Goal: Transaction & Acquisition: Book appointment/travel/reservation

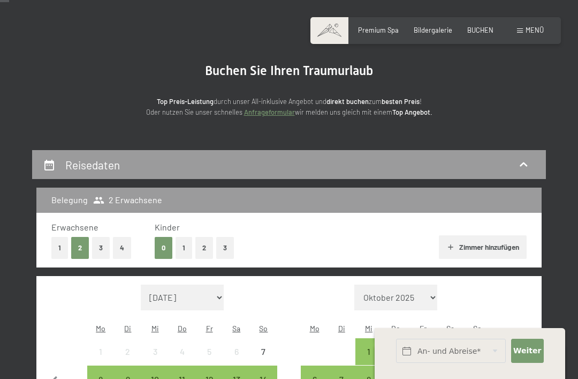
click at [185, 227] on label "Einwilligung Marketing*" at bounding box center [229, 221] width 94 height 11
click at [182, 227] on input "Einwilligung Marketing*" at bounding box center [176, 221] width 11 height 11
click at [184, 227] on label "Einwilligung Marketing*" at bounding box center [229, 221] width 94 height 11
click at [182, 227] on input "Einwilligung Marketing*" at bounding box center [176, 221] width 11 height 11
checkbox input "false"
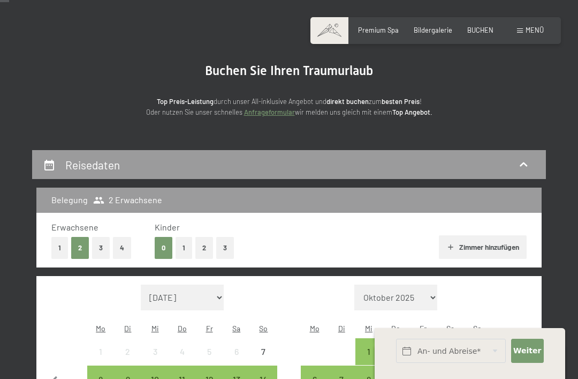
click at [184, 246] on button "1" at bounding box center [184, 248] width 17 height 22
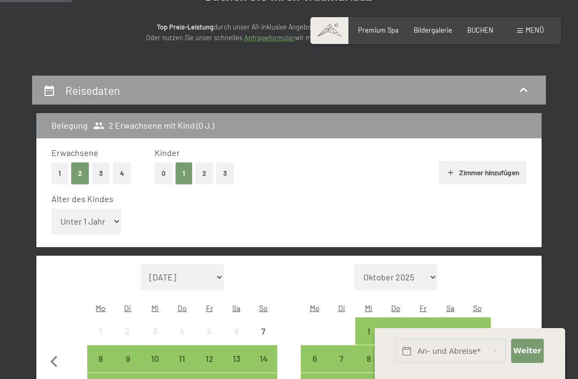
scroll to position [130, 0]
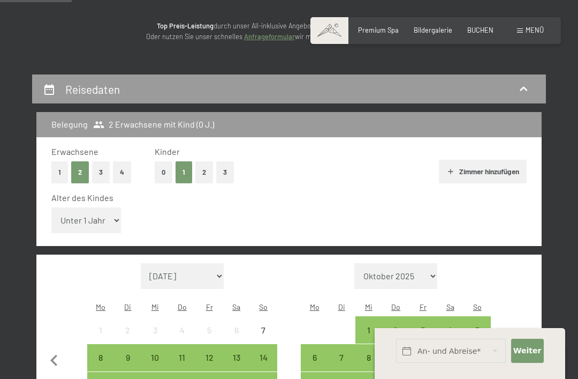
click at [108, 211] on select "Unter 1 Jahr 1 Jahr 2 Jahre 3 Jahre 4 Jahre 5 Jahre 6 Jahre 7 Jahre 8 Jahre 9 J…" at bounding box center [86, 220] width 70 height 26
select select "3"
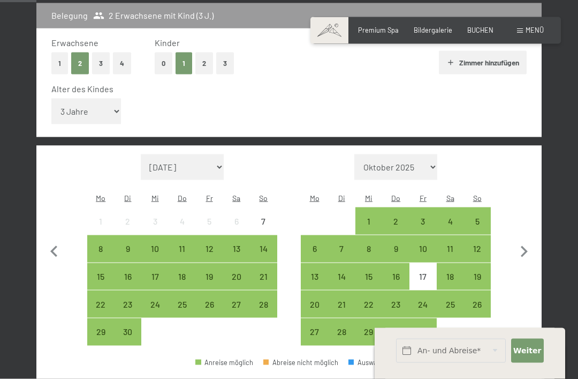
scroll to position [240, 0]
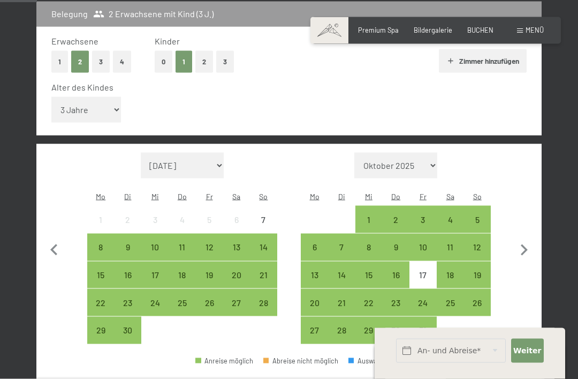
click at [531, 239] on icon "button" at bounding box center [524, 250] width 22 height 22
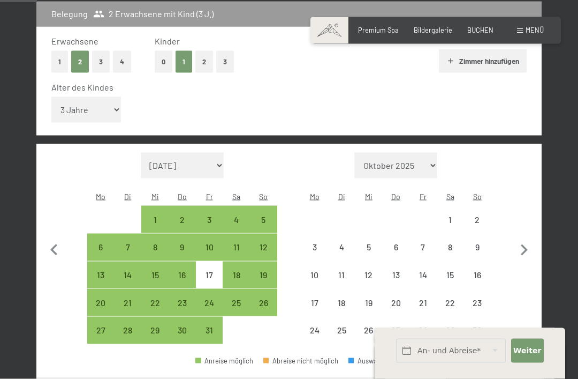
scroll to position [241, 0]
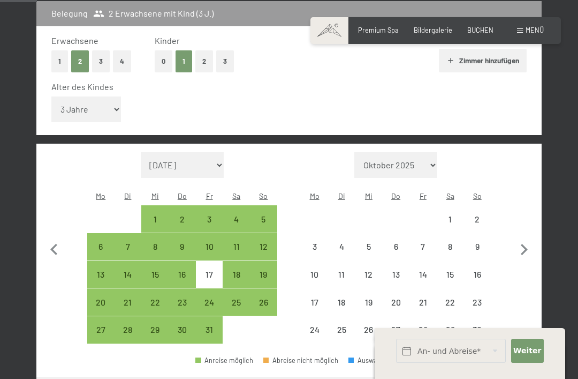
select select "[DATE]"
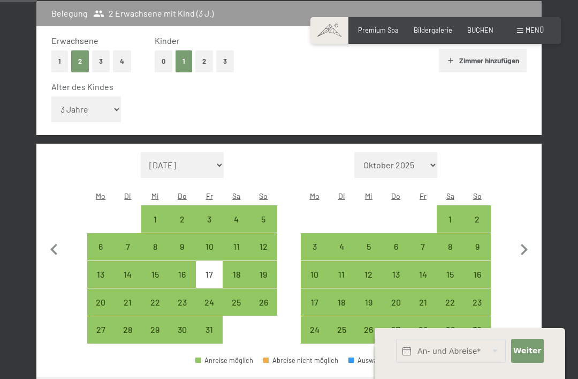
click at [482, 215] on div "2" at bounding box center [477, 227] width 25 height 25
select select "[DATE]"
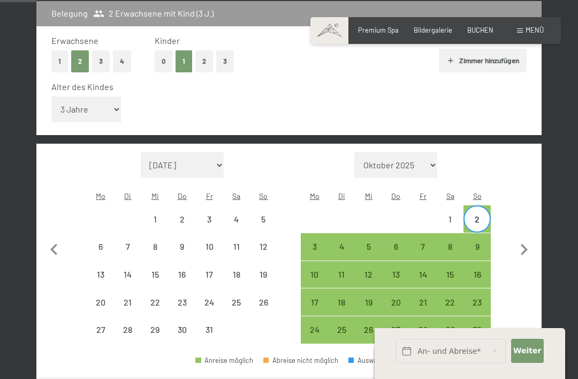
click at [487, 242] on div "9" at bounding box center [477, 254] width 25 height 25
select select "[DATE]"
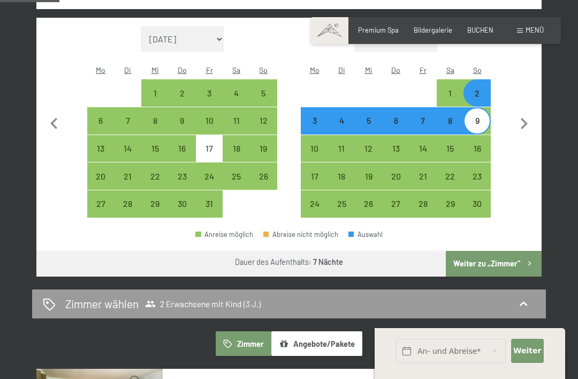
click at [500, 251] on button "Weiter zu „Zimmer“" at bounding box center [494, 264] width 96 height 26
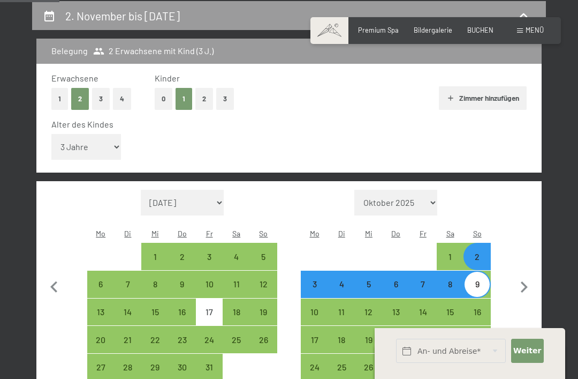
select select "[DATE]"
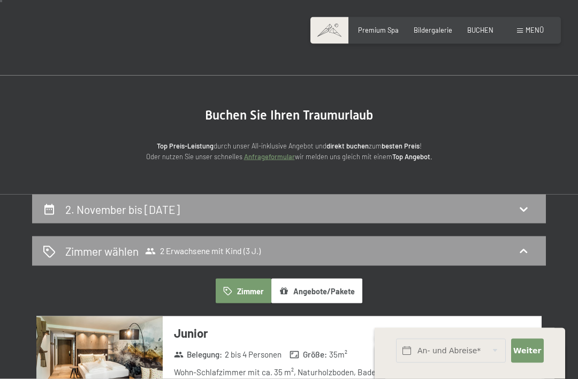
scroll to position [0, 0]
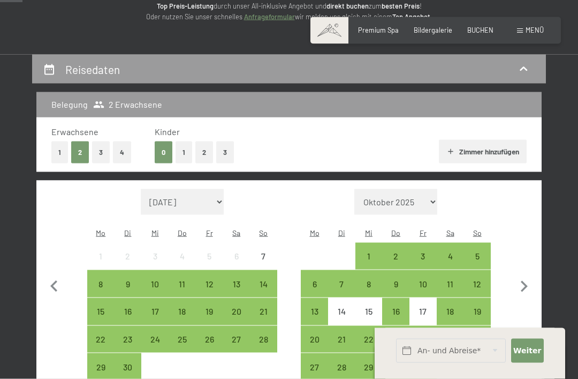
scroll to position [150, 0]
click at [186, 154] on button "1" at bounding box center [184, 152] width 17 height 22
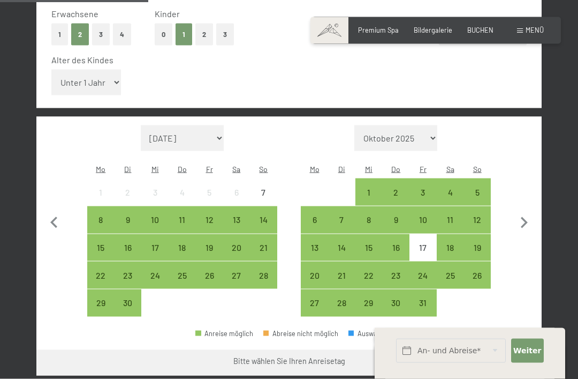
click at [521, 212] on icon "button" at bounding box center [524, 223] width 22 height 22
select select "[DATE]"
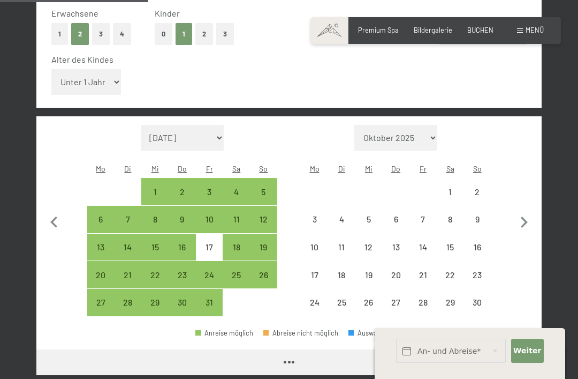
click at [529, 211] on icon "button" at bounding box center [524, 222] width 22 height 22
select select "[DATE]"
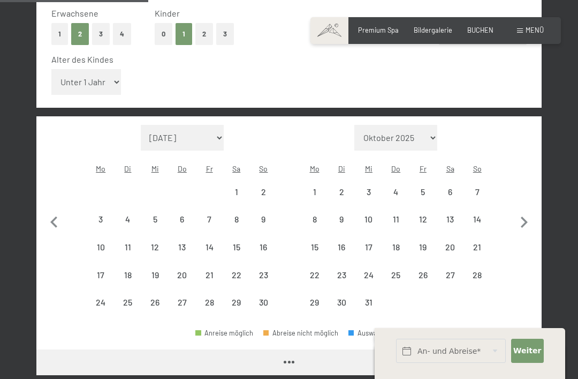
select select "[DATE]"
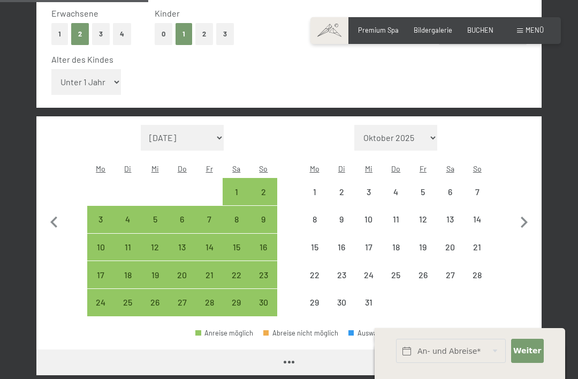
click at [529, 211] on icon "button" at bounding box center [524, 222] width 22 height 22
select select "[DATE]"
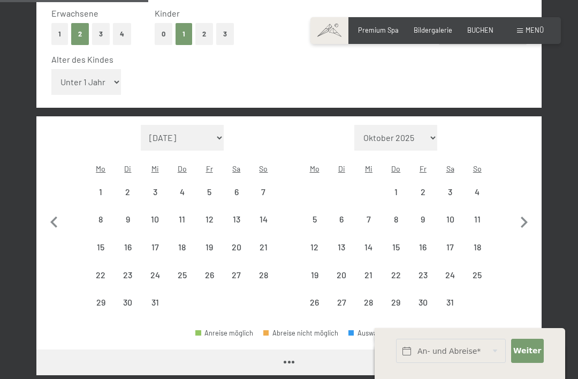
select select "[DATE]"
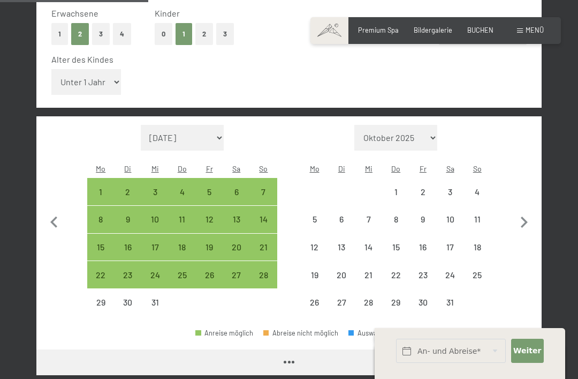
click at [528, 211] on icon "button" at bounding box center [524, 222] width 22 height 22
select select "[DATE]"
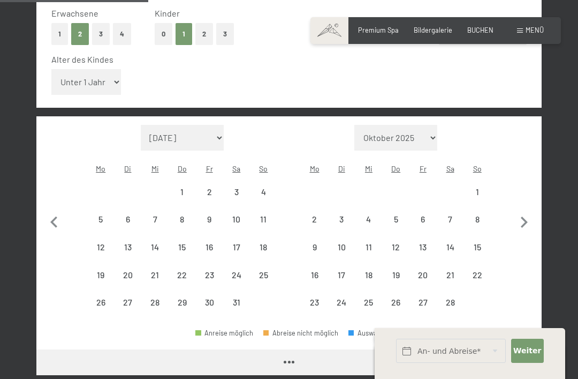
select select "[DATE]"
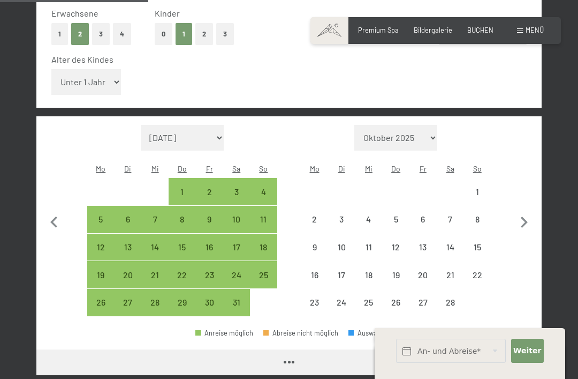
click at [530, 211] on icon "button" at bounding box center [524, 222] width 22 height 22
select select "[DATE]"
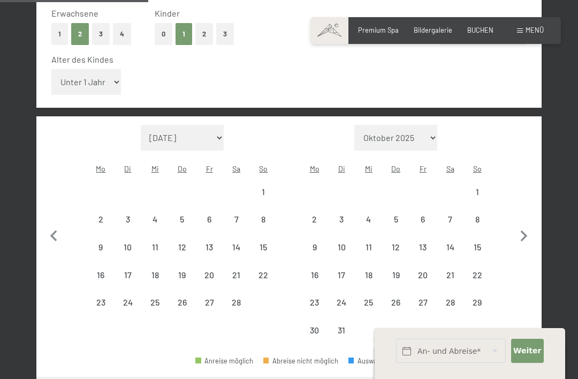
select select "[DATE]"
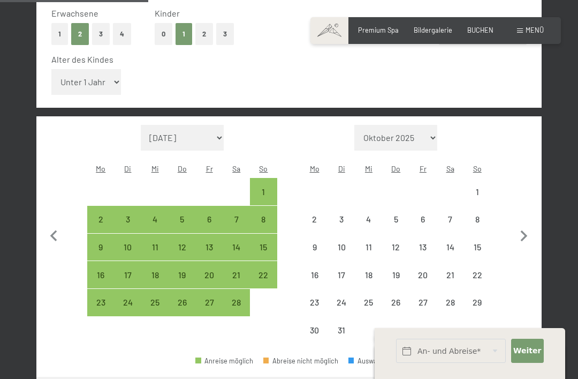
select select "[DATE]"
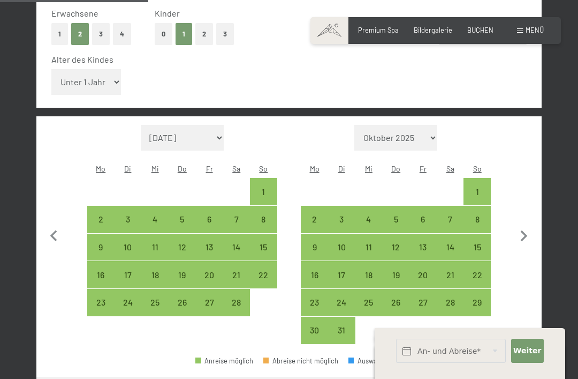
click at [488, 207] on div "8" at bounding box center [477, 219] width 25 height 25
select select "[DATE]"
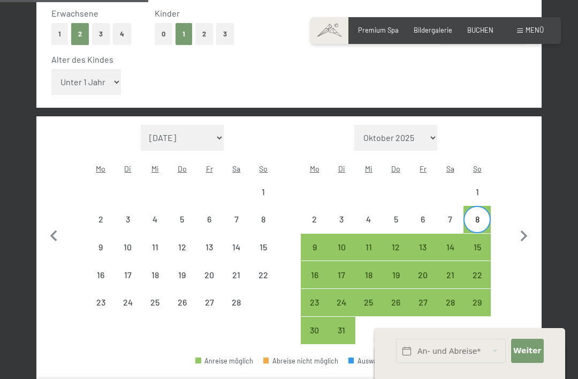
click at [491, 234] on div "15" at bounding box center [477, 247] width 27 height 27
select select "[DATE]"
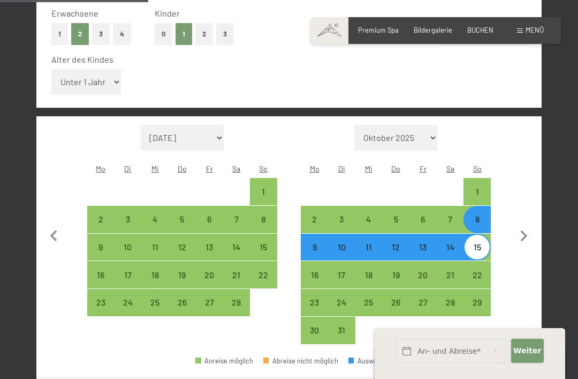
click at [529, 356] on span "Weiter" at bounding box center [528, 350] width 28 height 11
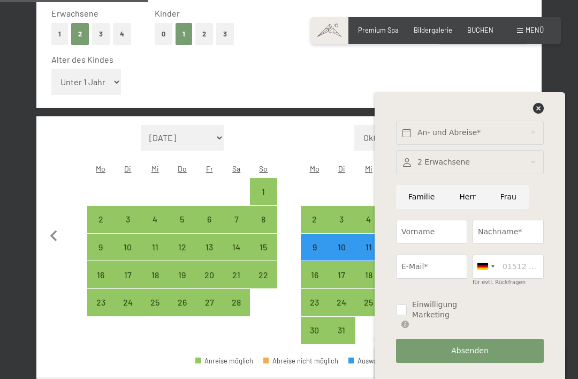
click at [545, 147] on div "An- und Abreise* Weiter Adressfelder ausblenden 2 Erwachsene 2 Erwachsene Älter…" at bounding box center [470, 235] width 169 height 287
click at [547, 149] on div "An- und Abreise* Weiter Adressfelder ausblenden 2 Erwachsene 2 Erwachsene Älter…" at bounding box center [470, 235] width 169 height 287
click at [543, 114] on icon at bounding box center [538, 108] width 11 height 11
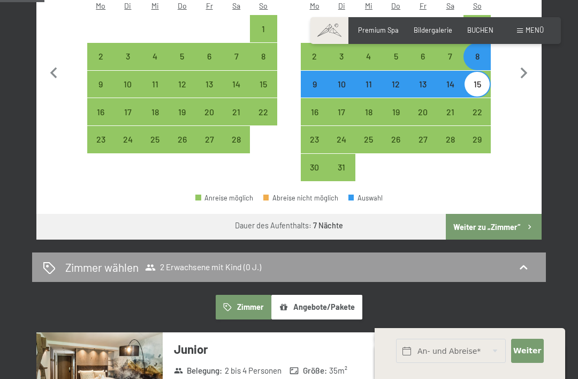
click at [502, 214] on button "Weiter zu „Zimmer“" at bounding box center [494, 227] width 96 height 26
select select "[DATE]"
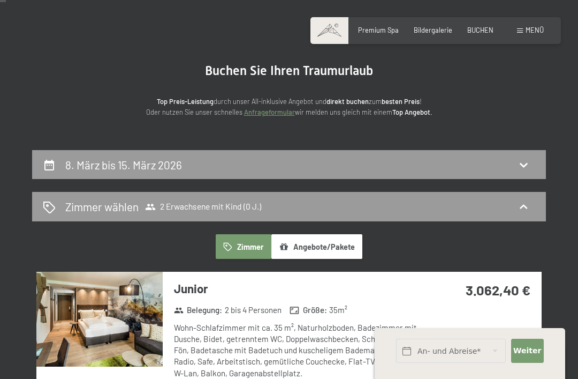
scroll to position [54, 0]
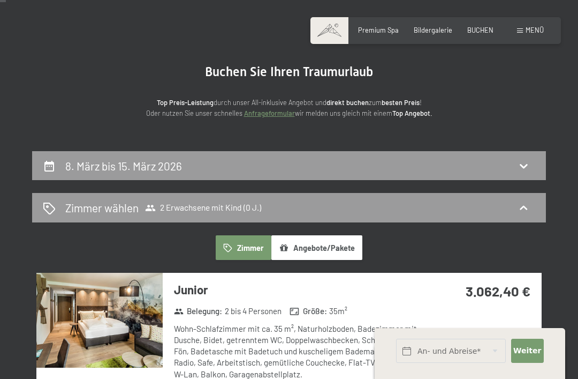
click at [530, 207] on icon at bounding box center [523, 207] width 13 height 13
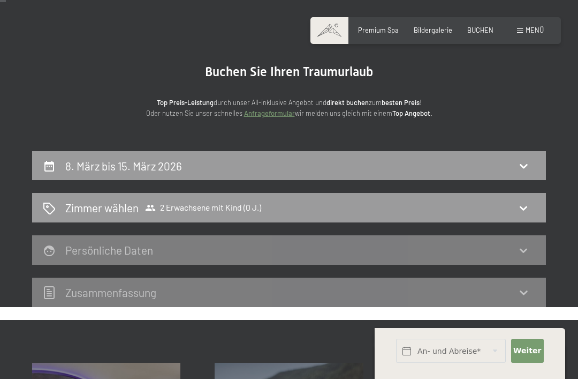
click at [532, 208] on div "Zimmer wählen 2 Erwachsene mit Kind (0 J.)" at bounding box center [289, 208] width 493 height 16
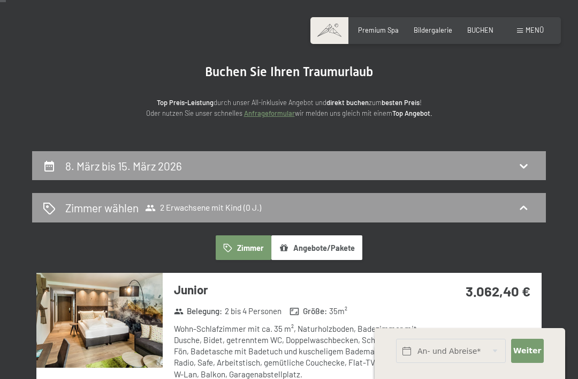
click at [255, 204] on span "2 Erwachsene mit Kind (0 J.)" at bounding box center [203, 207] width 116 height 11
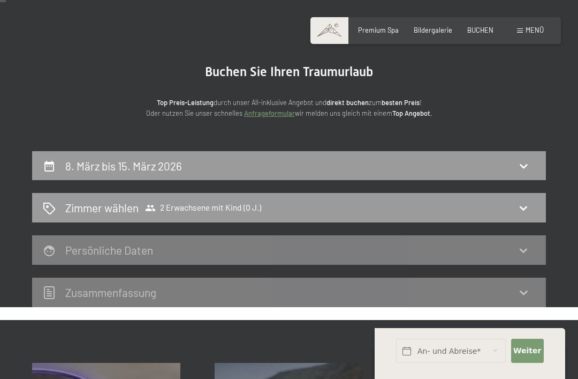
click at [245, 215] on div "Zimmer wählen 2 Erwachsene mit Kind (0 J.)" at bounding box center [289, 207] width 514 height 29
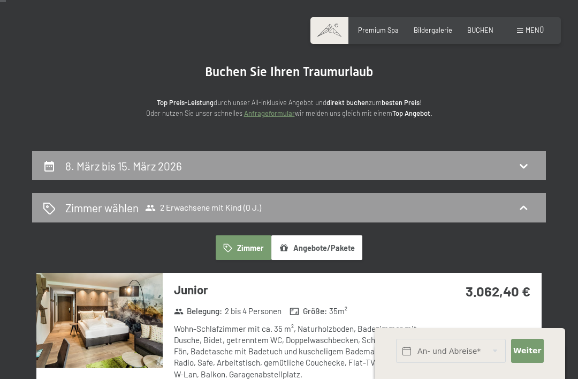
click at [244, 212] on span "2 Erwachsene mit Kind (0 J.)" at bounding box center [203, 207] width 116 height 11
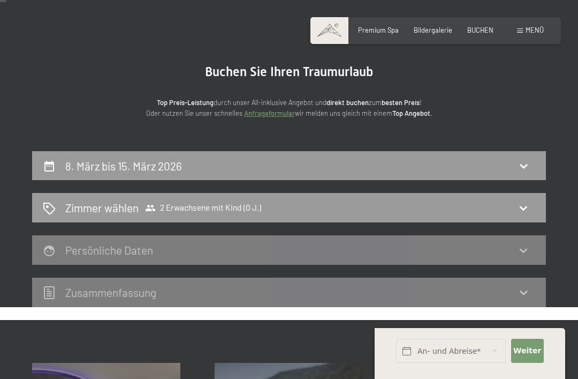
click at [263, 138] on section "Buchen Sie Ihren Traumurlaub Top Preis-Leistung durch unser All-inklusive Angeb…" at bounding box center [289, 91] width 578 height 119
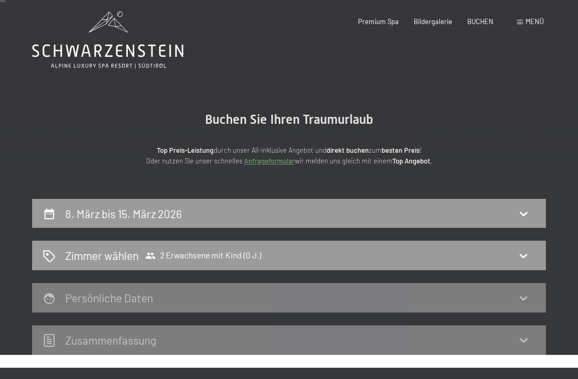
scroll to position [0, 0]
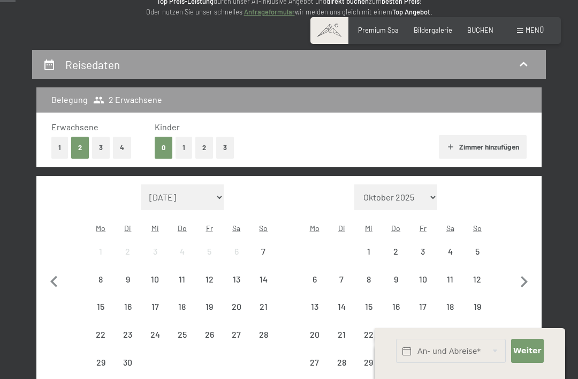
scroll to position [155, 0]
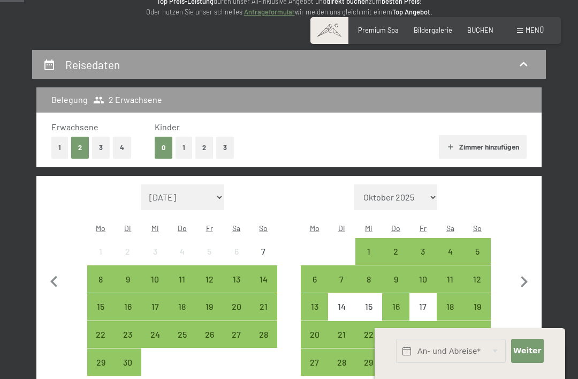
click at [189, 142] on button "1" at bounding box center [184, 148] width 17 height 22
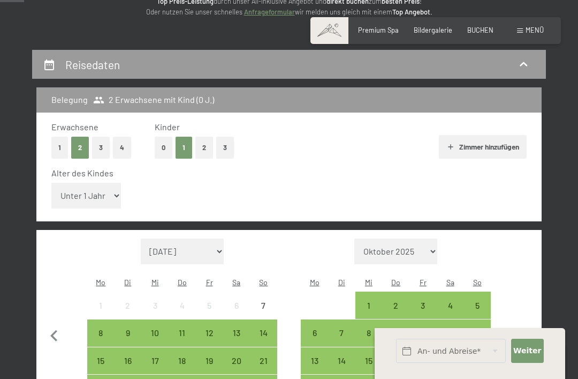
click at [110, 185] on select "Unter 1 Jahr 1 Jahr 2 Jahre 3 Jahre 4 Jahre 5 Jahre 6 Jahre 7 Jahre 8 Jahre 9 J…" at bounding box center [86, 196] width 70 height 26
select select "4"
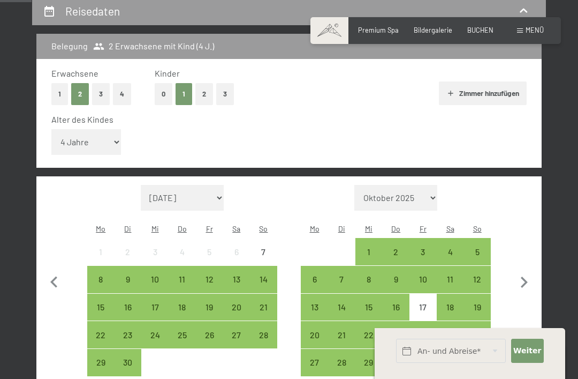
scroll to position [215, 0]
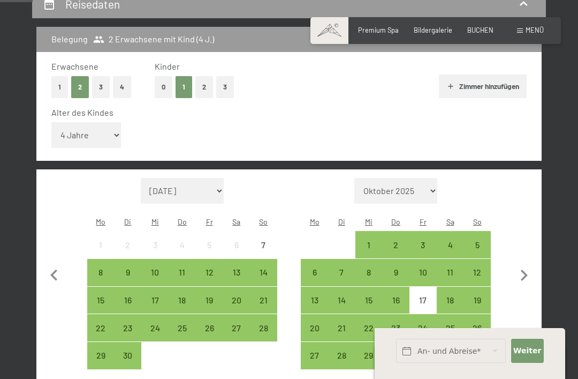
click at [529, 264] on icon "button" at bounding box center [524, 275] width 22 height 22
select select "[DATE]"
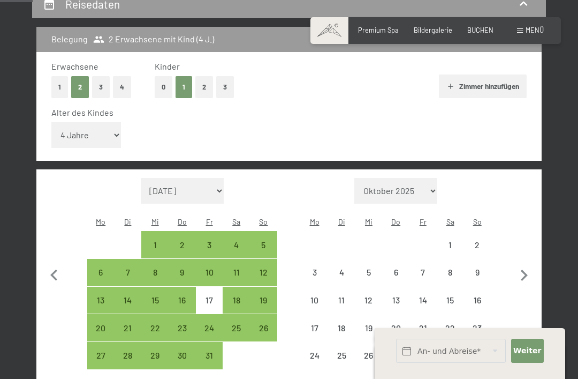
click at [529, 264] on icon "button" at bounding box center [524, 275] width 22 height 22
select select "[DATE]"
select select "2025-12-01"
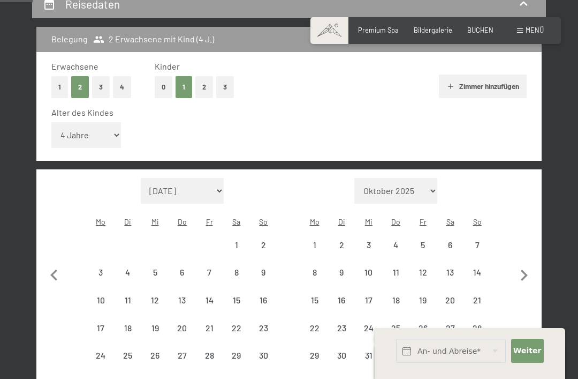
click at [533, 264] on icon "button" at bounding box center [524, 275] width 22 height 22
select select "2025-12-01"
select select "2026-01-01"
click at [533, 264] on icon "button" at bounding box center [524, 275] width 22 height 22
click at [532, 264] on icon "button" at bounding box center [524, 275] width 22 height 22
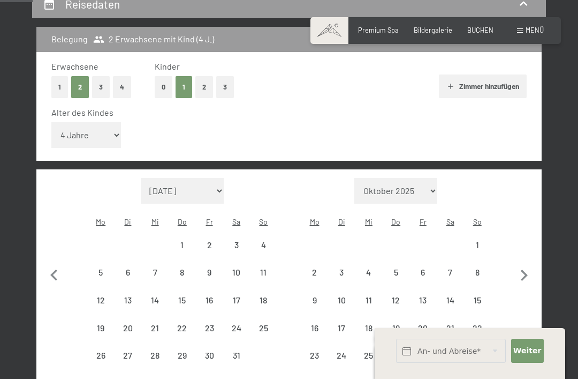
select select "2026-02-01"
select select "2026-03-01"
select select "2026-02-01"
select select "2026-03-01"
click at [533, 257] on button "button" at bounding box center [524, 288] width 22 height 220
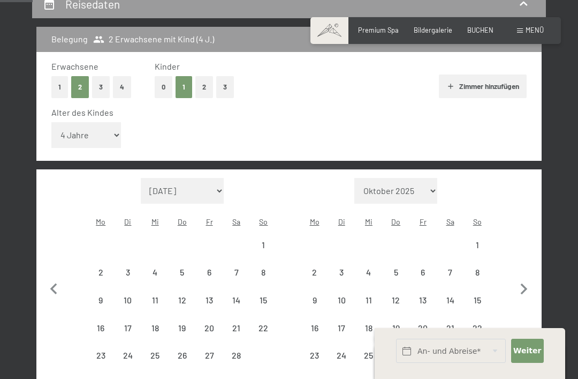
select select "2026-03-01"
select select "2026-04-01"
select select "2026-03-01"
select select "2026-04-01"
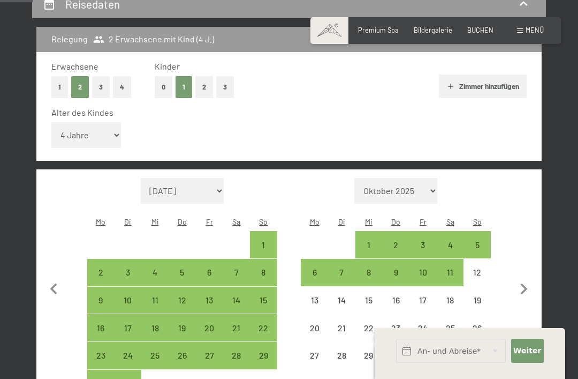
click at [51, 278] on icon "button" at bounding box center [54, 289] width 22 height 22
select select "2026-02-01"
select select "2026-03-01"
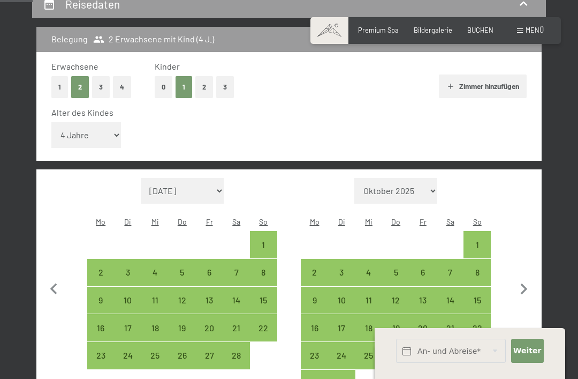
click at [530, 278] on icon "button" at bounding box center [524, 289] width 22 height 22
select select "2026-03-01"
select select "2026-04-01"
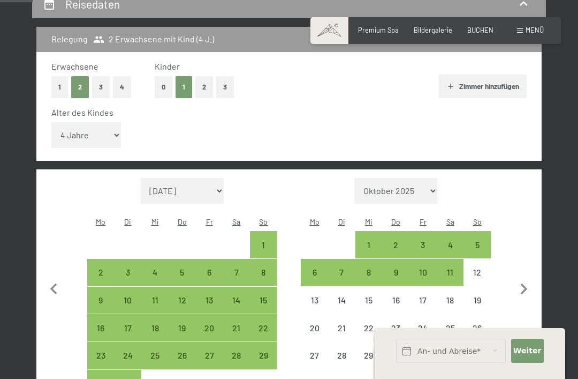
click at [485, 240] on div "5" at bounding box center [477, 252] width 25 height 25
select select "2026-03-01"
select select "2026-04-01"
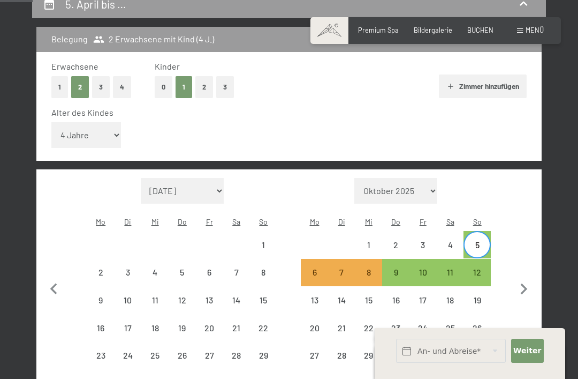
click at [487, 268] on div "12" at bounding box center [477, 280] width 25 height 25
select select "2026-03-01"
select select "2026-04-01"
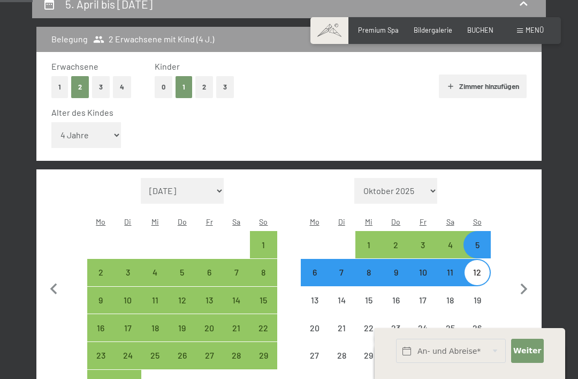
click at [485, 296] on div "19" at bounding box center [477, 308] width 25 height 25
select select "2026-03-01"
select select "2026-04-01"
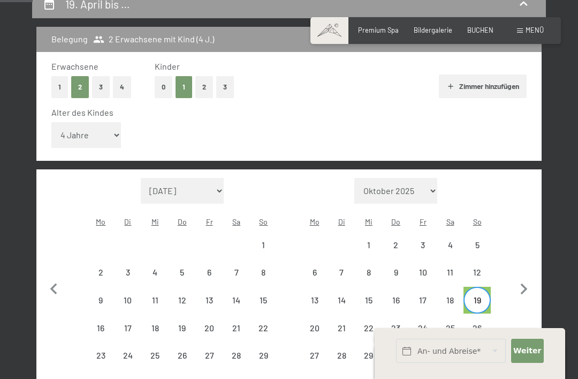
click at [499, 308] on div "Monat/Jahr September 2025 Oktober 2025 November 2025 Dezember 2025 Januar 2026 …" at bounding box center [288, 288] width 475 height 220
click at [490, 314] on div "26" at bounding box center [477, 327] width 27 height 27
select select "2026-03-01"
select select "2026-04-01"
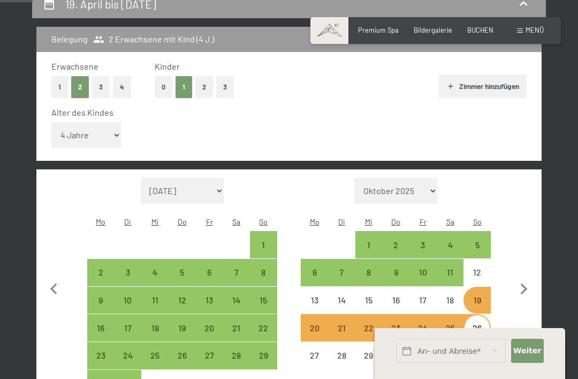
click at [266, 315] on div "22" at bounding box center [263, 327] width 25 height 25
select select "2026-03-01"
select select "2026-04-01"
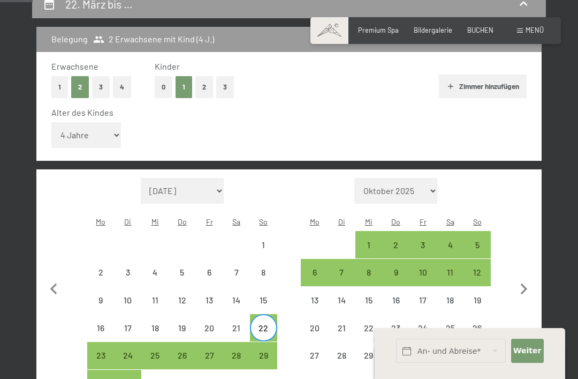
click at [270, 351] on div "29" at bounding box center [263, 363] width 25 height 25
select select "2026-03-01"
select select "2026-04-01"
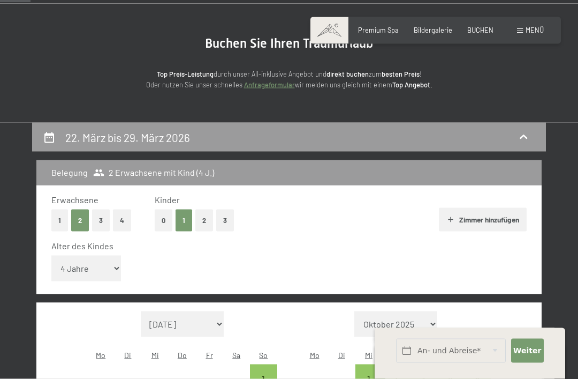
scroll to position [0, 0]
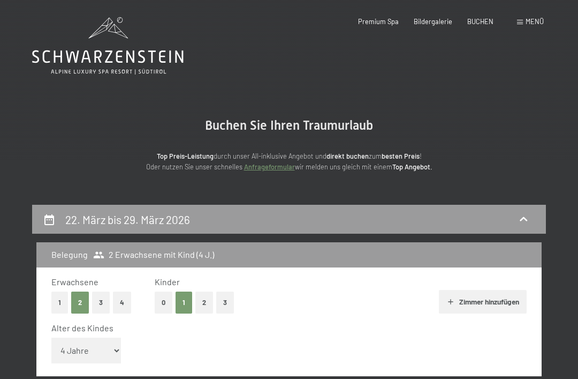
click at [157, 62] on icon at bounding box center [108, 45] width 152 height 57
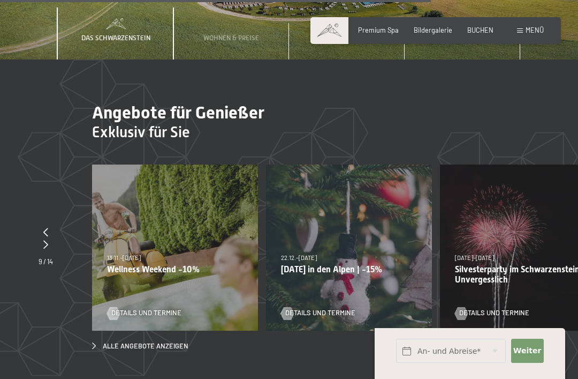
scroll to position [2776, 0]
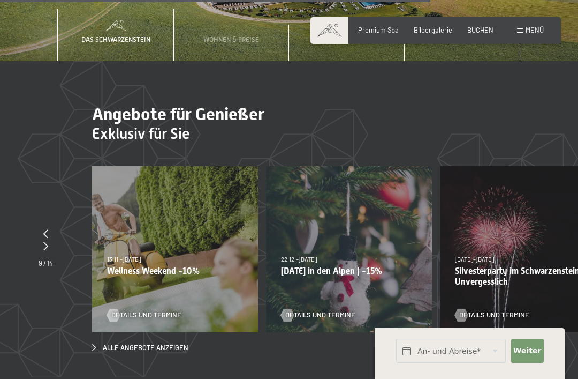
click at [47, 229] on icon at bounding box center [45, 233] width 5 height 9
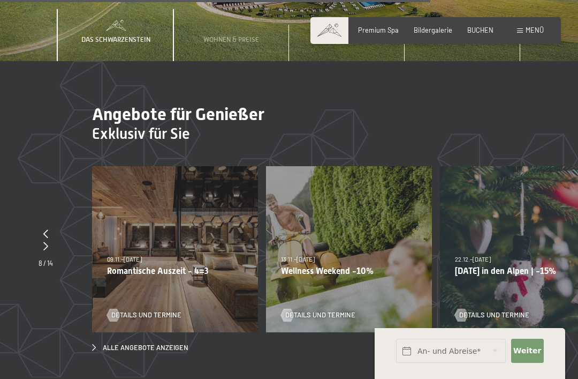
click at [50, 228] on div at bounding box center [46, 234] width 14 height 12
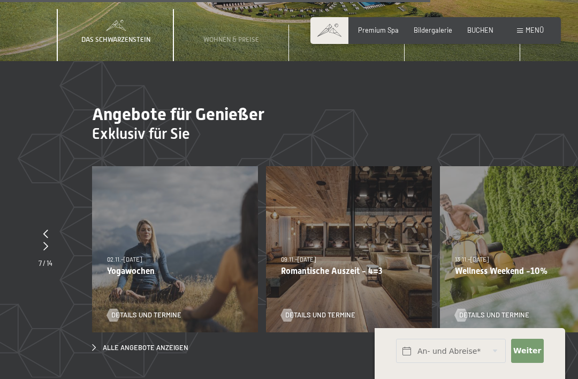
click at [48, 228] on div at bounding box center [46, 234] width 14 height 12
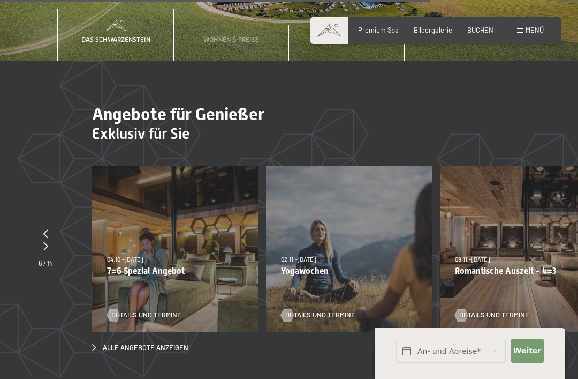
click at [50, 228] on div at bounding box center [46, 234] width 14 height 12
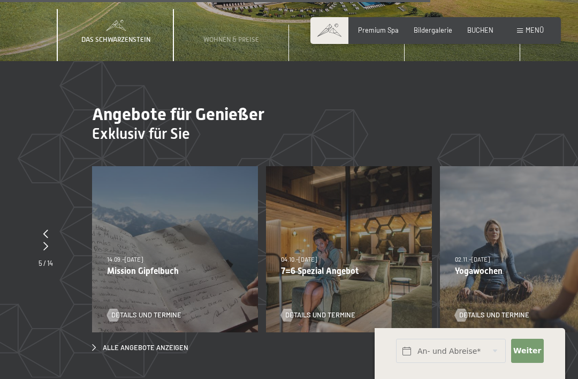
click at [51, 228] on div at bounding box center [46, 234] width 14 height 12
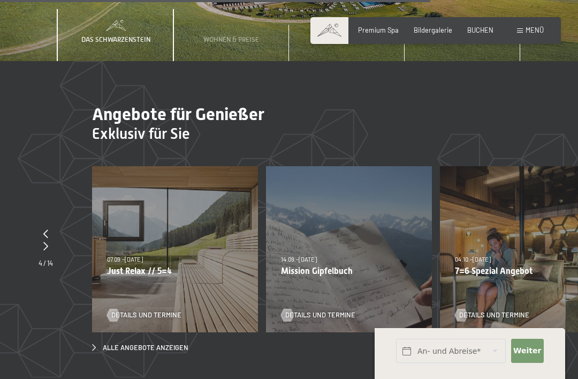
click at [63, 225] on section "Angebote für Genießer Exklusiv für Sie slide 7 to 9 of 14 24.01.–09.02.2026 24.…" at bounding box center [289, 228] width 578 height 334
click at [49, 240] on div at bounding box center [46, 246] width 14 height 12
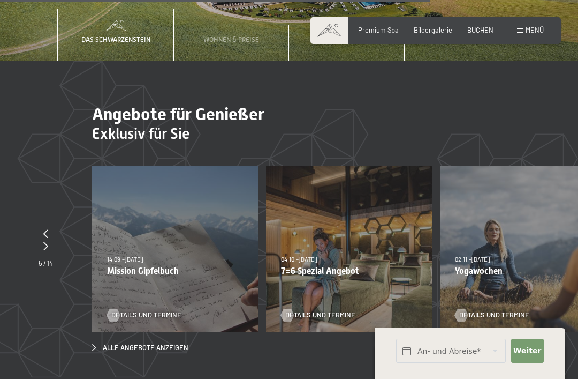
click at [46, 229] on icon at bounding box center [45, 233] width 5 height 9
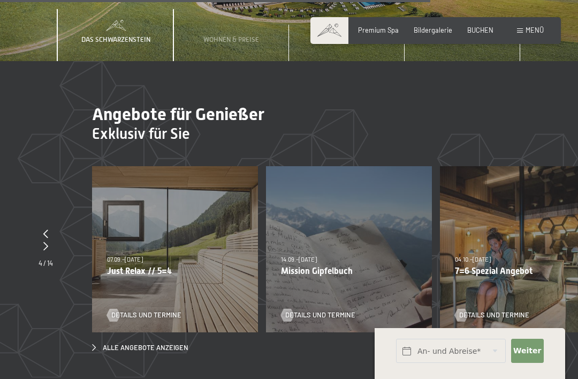
click at [49, 228] on div at bounding box center [46, 234] width 14 height 12
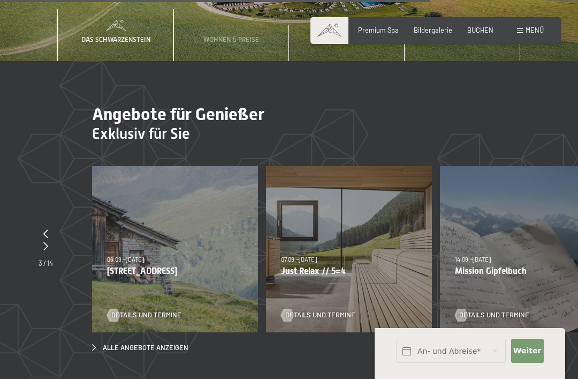
click at [49, 240] on div at bounding box center [46, 246] width 14 height 12
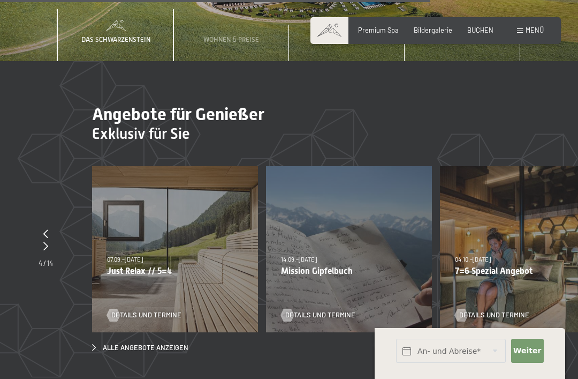
click at [44, 229] on icon at bounding box center [45, 233] width 5 height 9
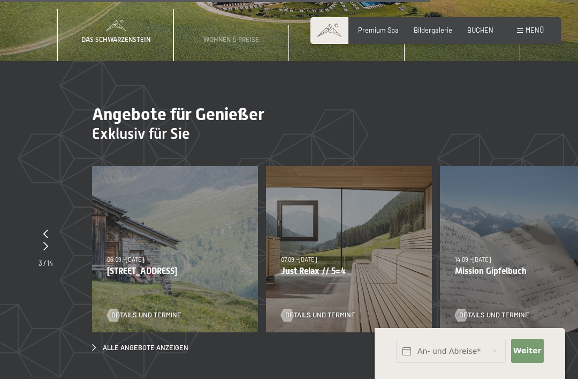
click at [47, 229] on icon at bounding box center [45, 233] width 5 height 9
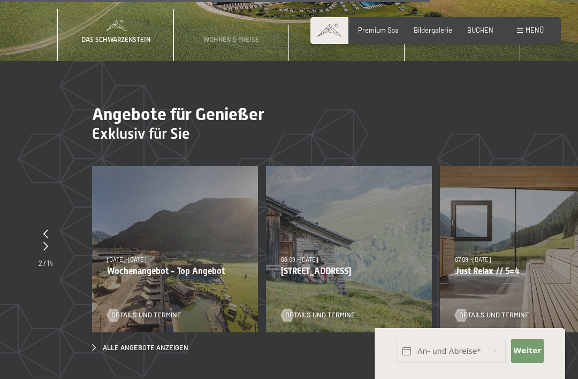
click at [50, 228] on div at bounding box center [46, 234] width 14 height 12
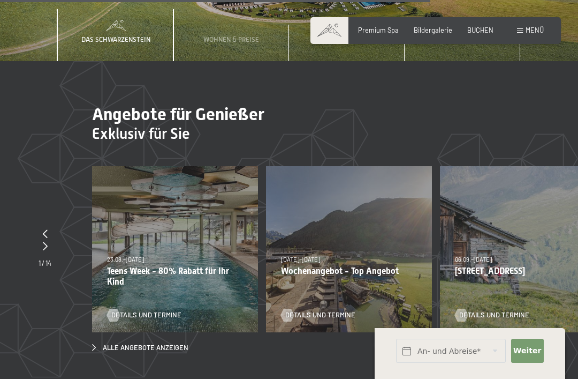
click at [124, 266] on p "Teens Week - 80% Rabatt für Ihr Kind" at bounding box center [175, 276] width 136 height 20
click at [170, 266] on p "Teens Week - 80% Rabatt für Ihr Kind" at bounding box center [175, 276] width 136 height 20
click at [160, 310] on span "Details und Termine" at bounding box center [146, 315] width 70 height 10
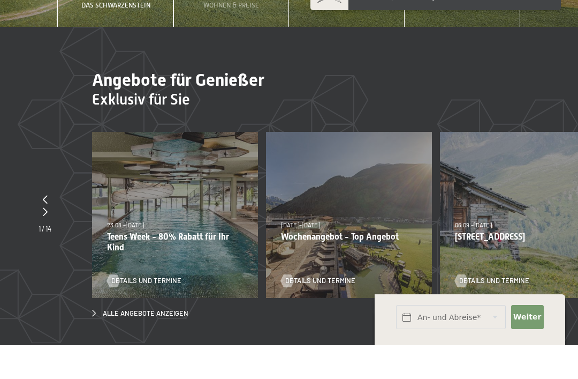
scroll to position [2811, 0]
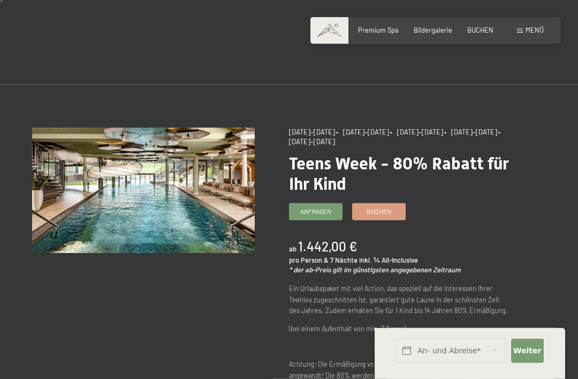
scroll to position [18, 0]
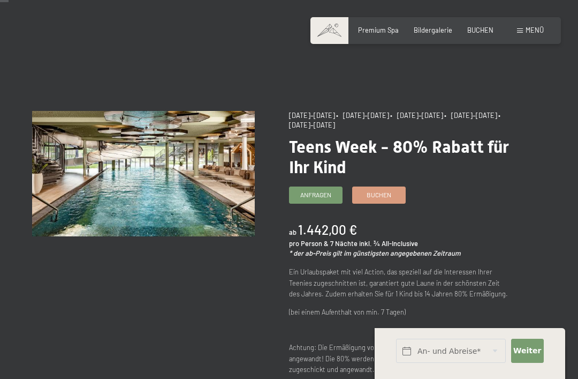
click at [371, 193] on span "Buchen" at bounding box center [379, 194] width 25 height 9
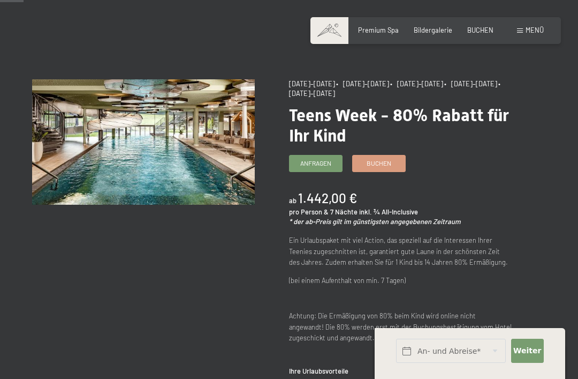
scroll to position [49, 0]
click at [481, 29] on span "BUCHEN" at bounding box center [481, 30] width 26 height 9
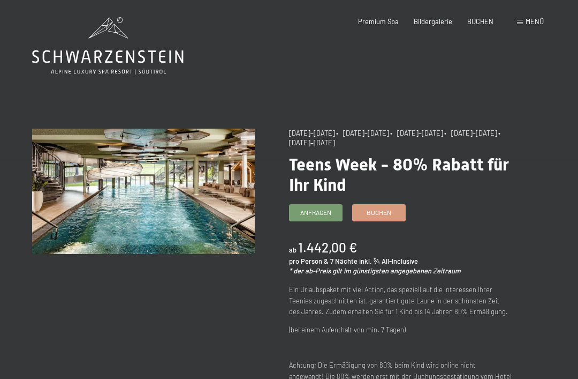
click at [382, 209] on span "Buchen" at bounding box center [379, 212] width 25 height 9
click at [382, 210] on span "Buchen" at bounding box center [379, 212] width 25 height 9
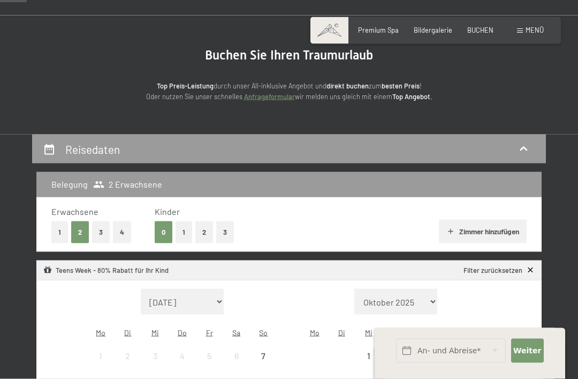
scroll to position [72, 0]
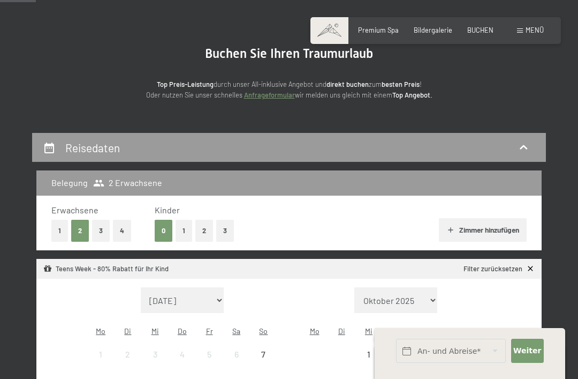
click at [179, 229] on button "1" at bounding box center [184, 231] width 17 height 22
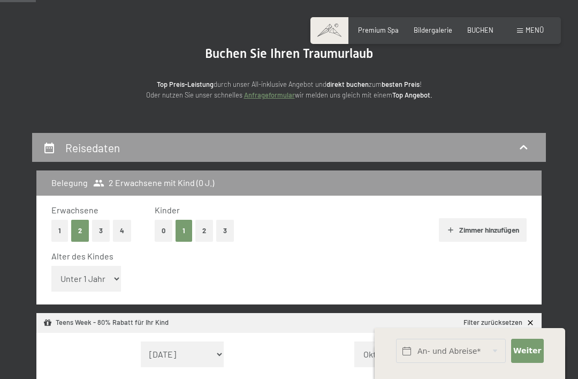
click at [103, 270] on select "Unter 1 Jahr 1 Jahr 2 Jahre 3 Jahre 4 Jahre 5 Jahre 6 Jahre 7 Jahre 8 Jahre 9 J…" at bounding box center [86, 279] width 70 height 26
select select "4"
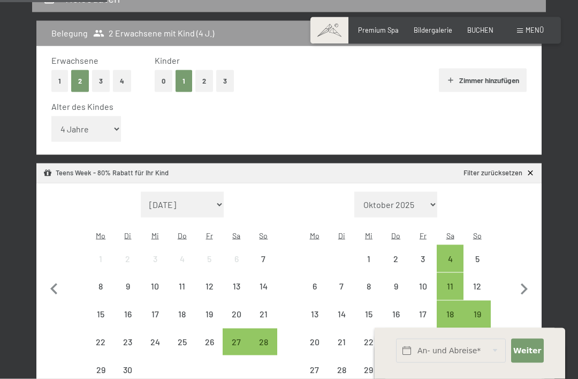
scroll to position [222, 0]
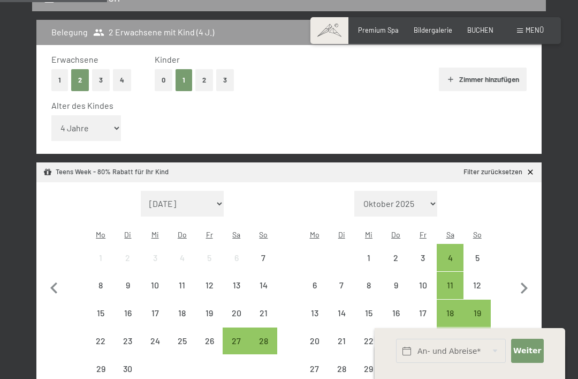
click at [535, 277] on icon "button" at bounding box center [524, 288] width 22 height 22
select select "[DATE]"
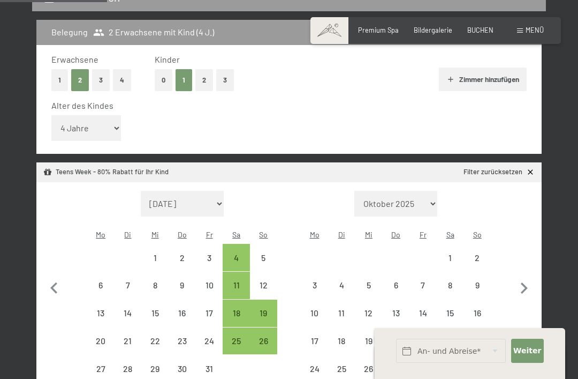
select select "[DATE]"
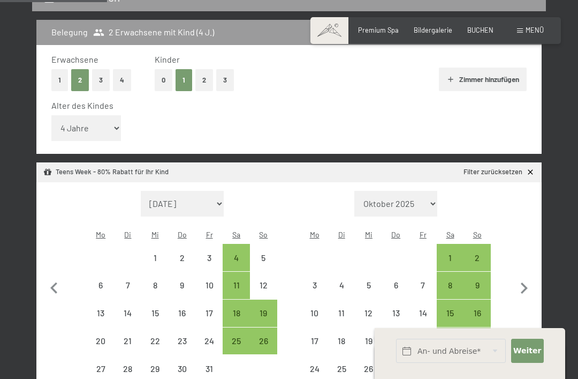
click at [529, 277] on icon "button" at bounding box center [524, 288] width 22 height 22
select select "[DATE]"
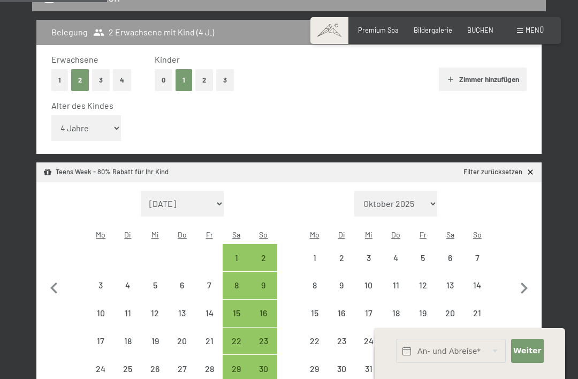
select select "[DATE]"
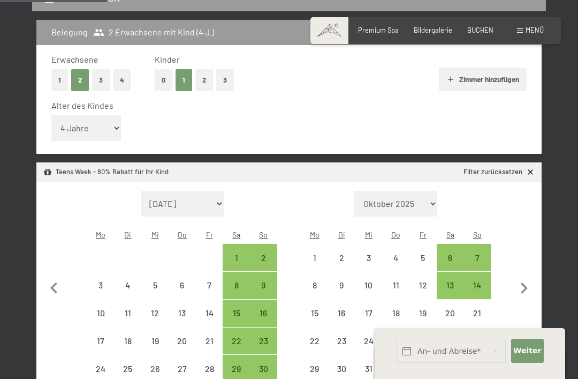
click at [531, 277] on icon "button" at bounding box center [524, 288] width 22 height 22
select select "[DATE]"
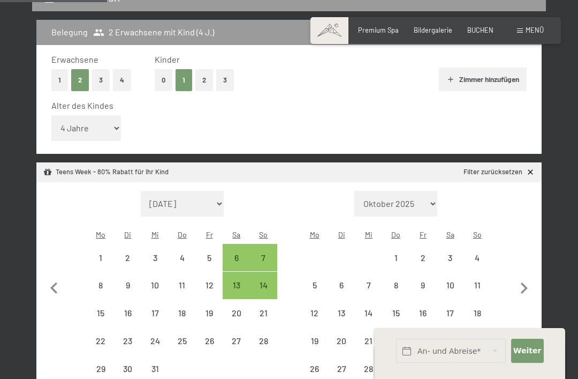
select select "[DATE]"
click at [531, 277] on icon "button" at bounding box center [524, 288] width 22 height 22
select select "[DATE]"
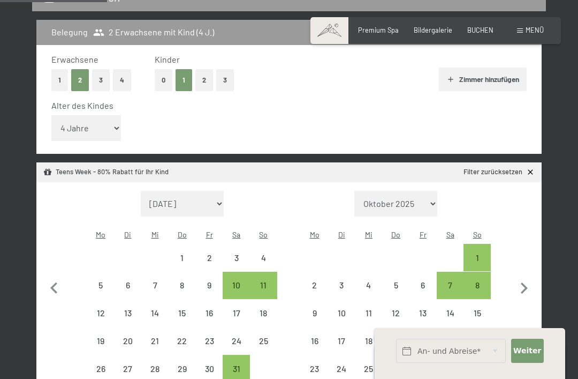
click at [532, 277] on icon "button" at bounding box center [524, 288] width 22 height 22
select select "[DATE]"
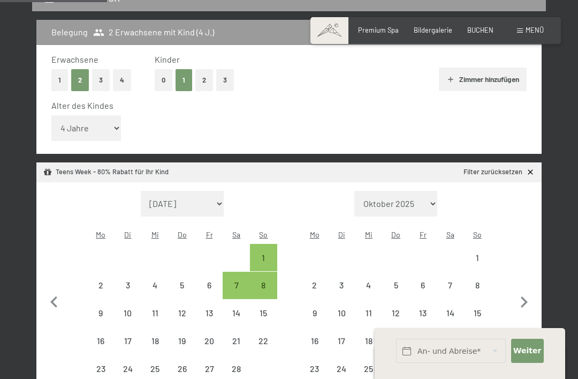
select select "[DATE]"
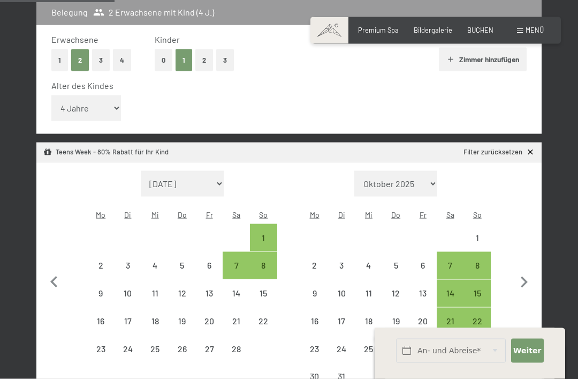
scroll to position [246, 0]
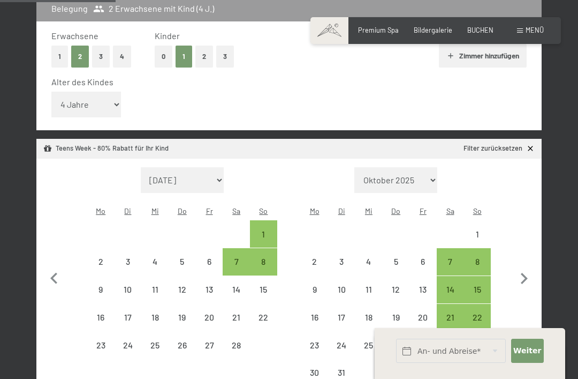
click at [481, 285] on div "15" at bounding box center [477, 297] width 25 height 25
select select "[DATE]"
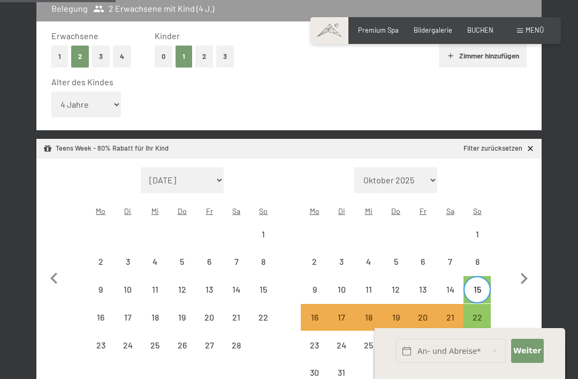
click at [486, 313] on div "22" at bounding box center [477, 325] width 25 height 25
select select "[DATE]"
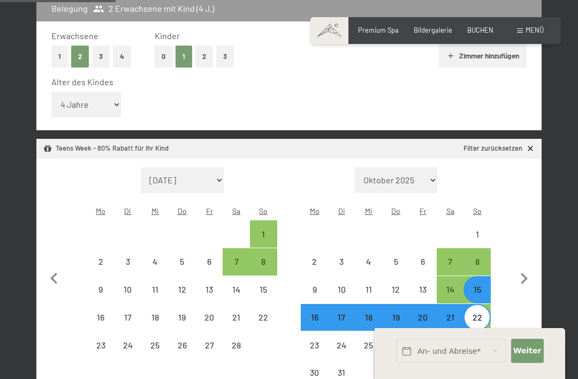
click at [478, 257] on div "8" at bounding box center [477, 269] width 25 height 25
select select "[DATE]"
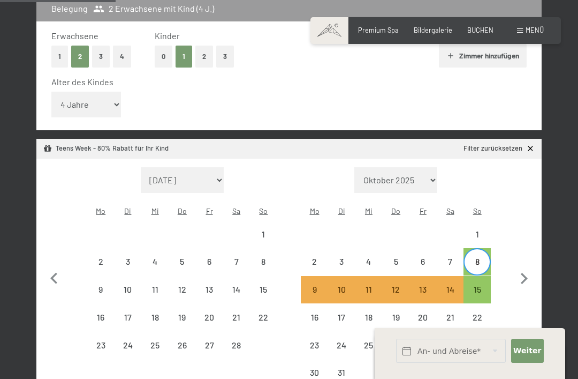
click at [486, 277] on div "15" at bounding box center [477, 289] width 25 height 25
select select "[DATE]"
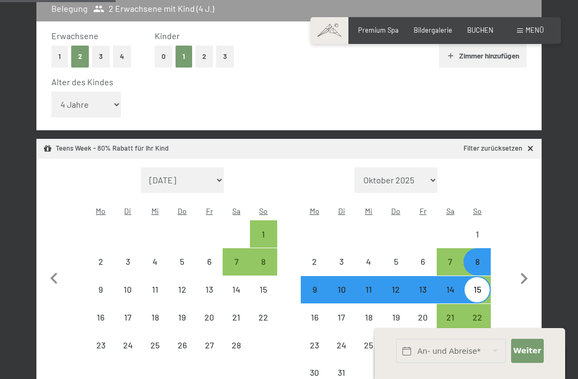
click at [484, 305] on div "22" at bounding box center [477, 317] width 25 height 25
select select "[DATE]"
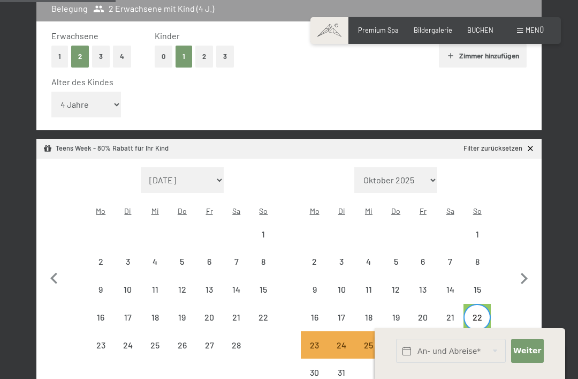
click at [486, 332] on div "29" at bounding box center [477, 344] width 25 height 25
select select "[DATE]"
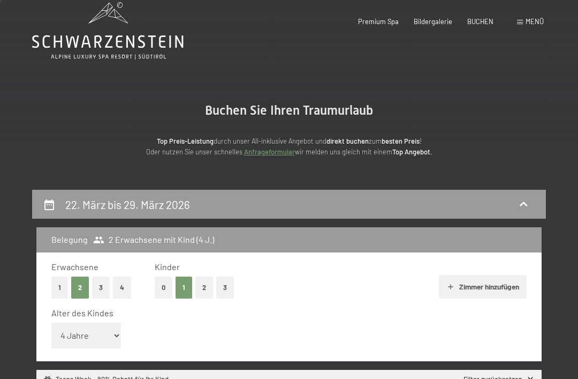
scroll to position [0, 0]
